Goal: Navigation & Orientation: Find specific page/section

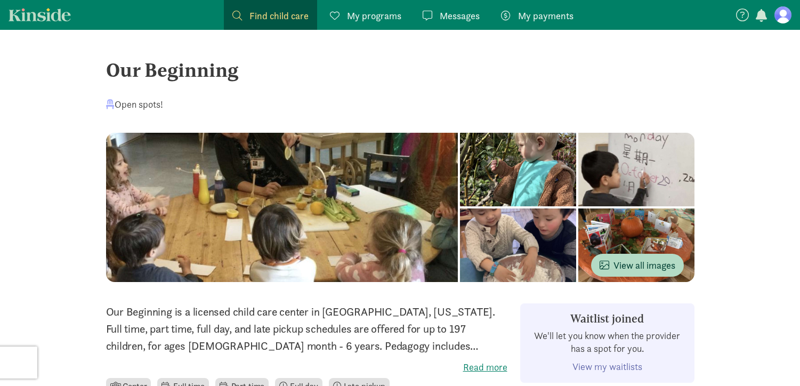
click at [466, 22] on span "Messages" at bounding box center [460, 16] width 40 height 14
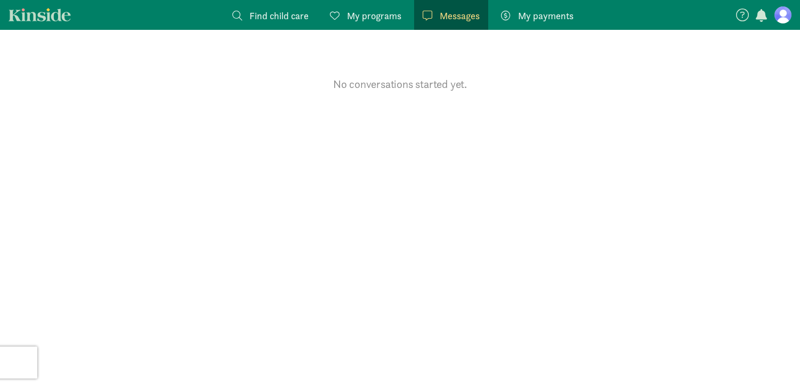
click at [553, 16] on span "My payments" at bounding box center [545, 16] width 55 height 14
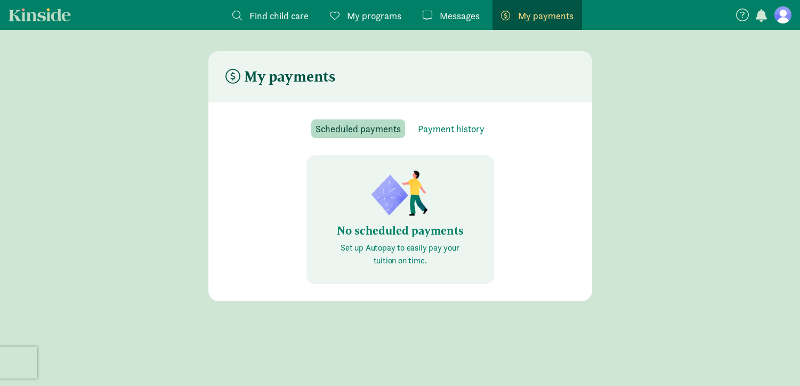
click at [367, 12] on span "My programs" at bounding box center [374, 16] width 54 height 14
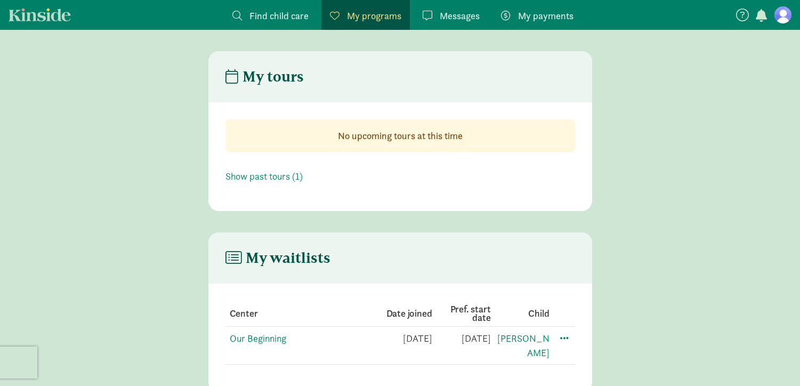
scroll to position [21, 0]
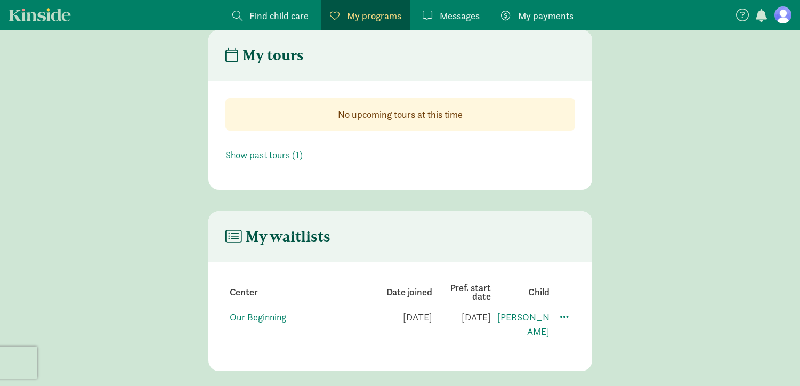
click at [777, 21] on figure at bounding box center [783, 14] width 17 height 17
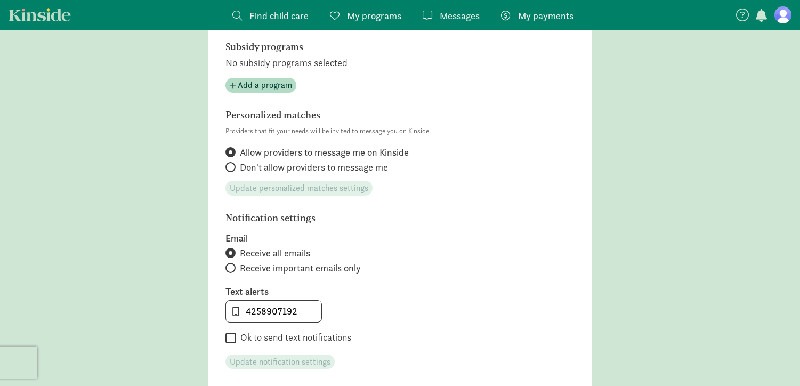
scroll to position [588, 0]
